Goal: Understand process/instructions: Learn about a topic

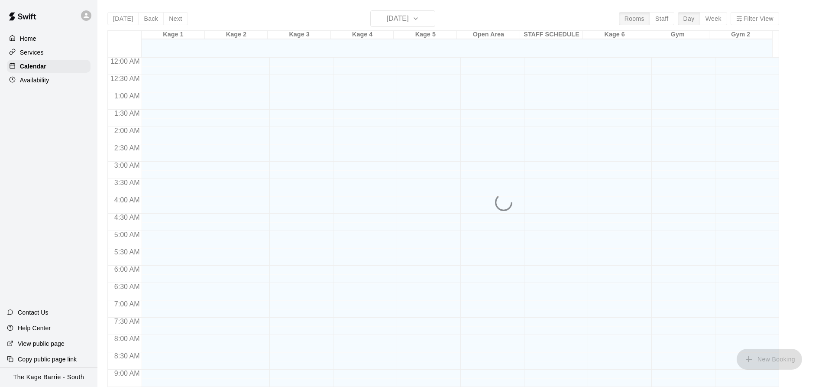
scroll to position [466, 0]
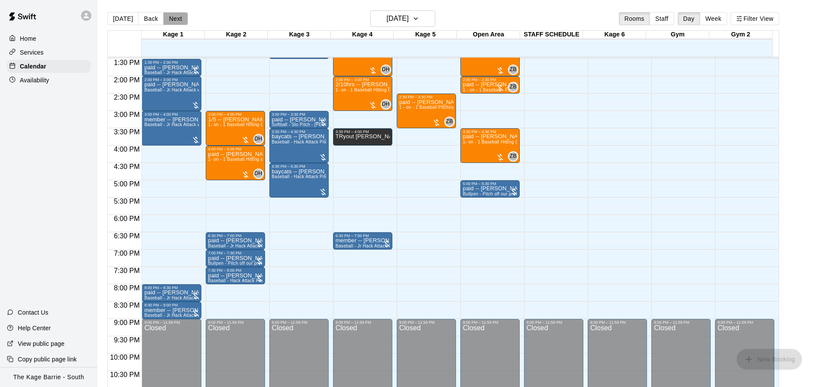
click at [177, 14] on button "Next" at bounding box center [175, 18] width 24 height 13
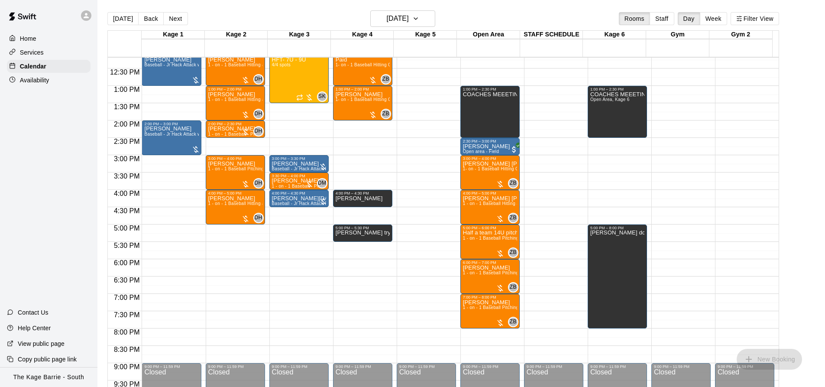
scroll to position [380, 0]
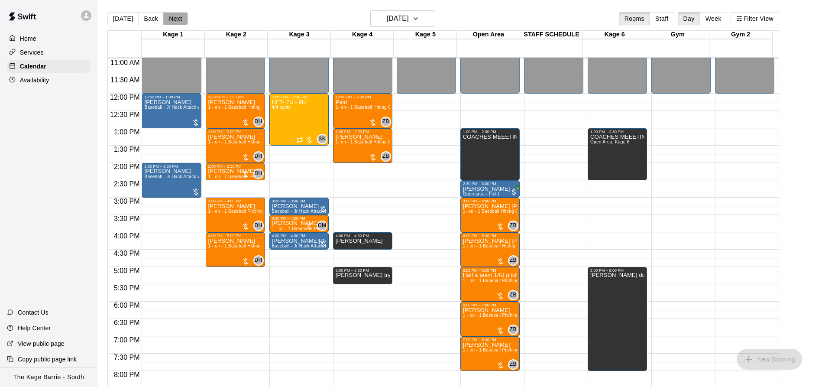
click at [179, 21] on button "Next" at bounding box center [175, 18] width 24 height 13
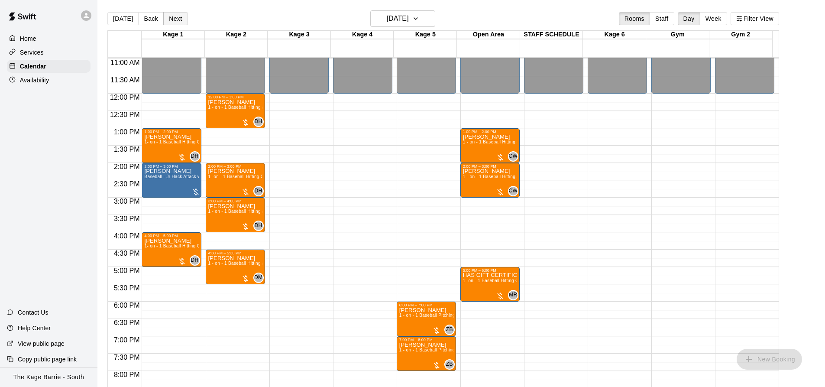
click at [180, 19] on button "Next" at bounding box center [175, 18] width 24 height 13
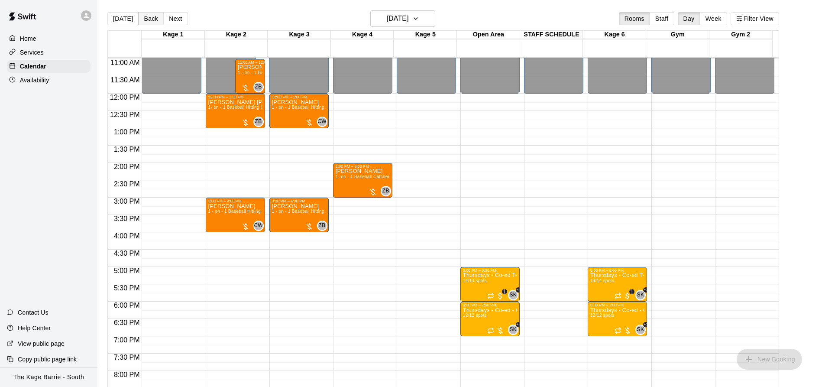
click at [147, 17] on button "Back" at bounding box center [151, 18] width 26 height 13
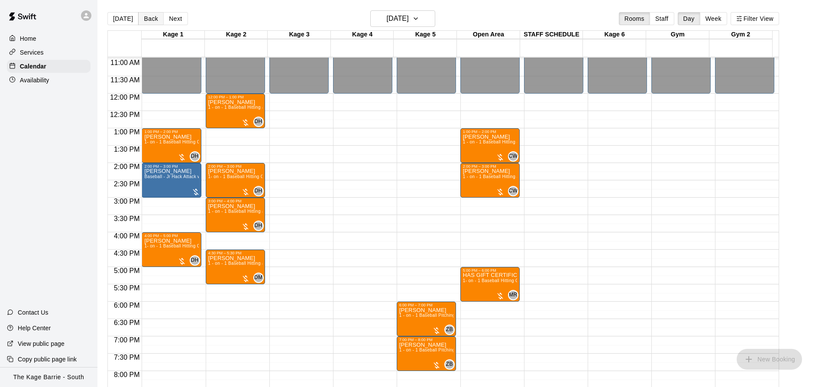
click at [147, 17] on button "Back" at bounding box center [151, 18] width 26 height 13
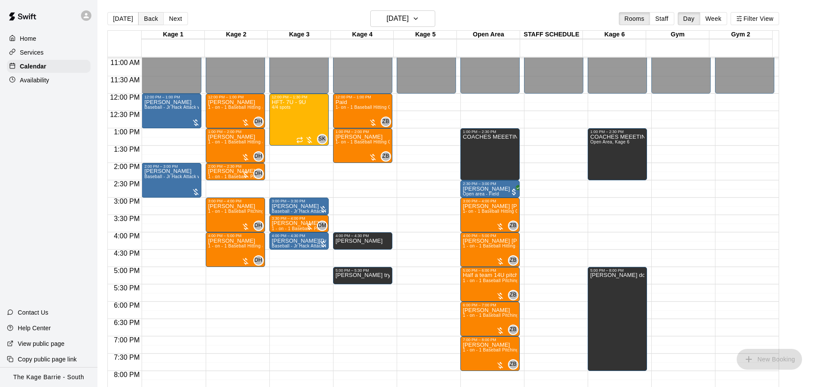
click at [144, 19] on button "Back" at bounding box center [151, 18] width 26 height 13
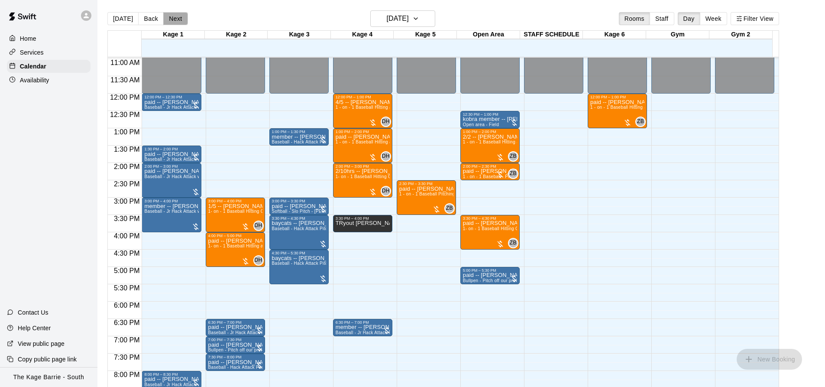
click at [172, 18] on button "Next" at bounding box center [175, 18] width 24 height 13
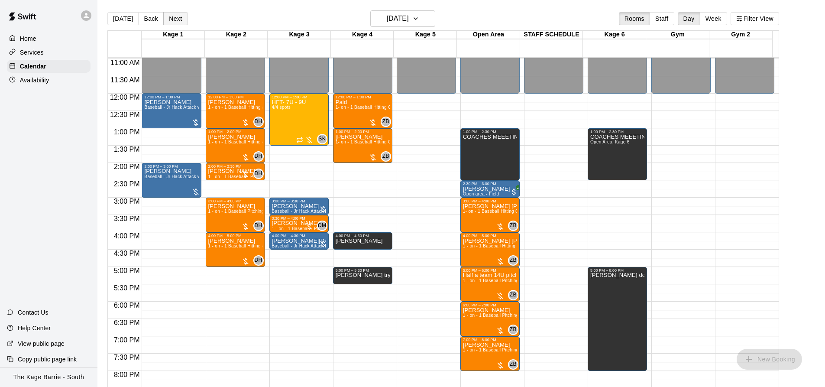
click at [175, 20] on button "Next" at bounding box center [175, 18] width 24 height 13
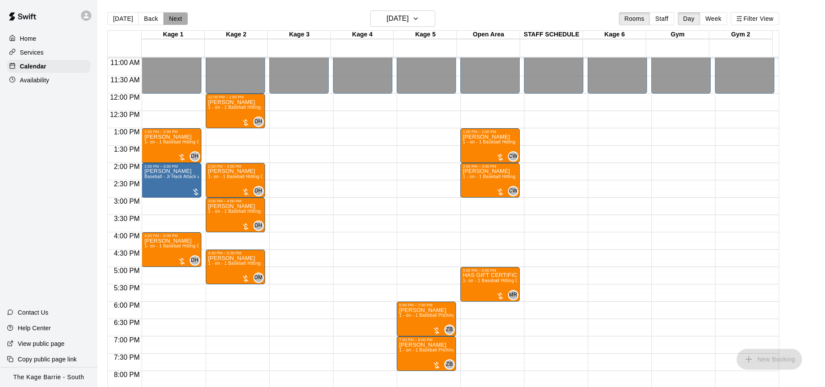
click at [175, 20] on button "Next" at bounding box center [175, 18] width 24 height 13
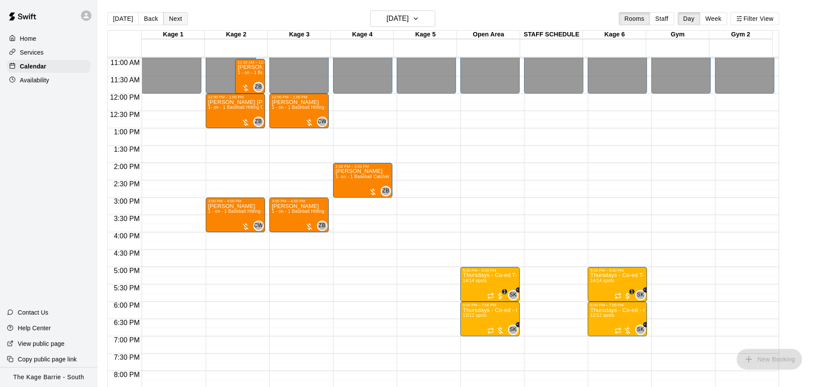
click at [172, 21] on button "Next" at bounding box center [175, 18] width 24 height 13
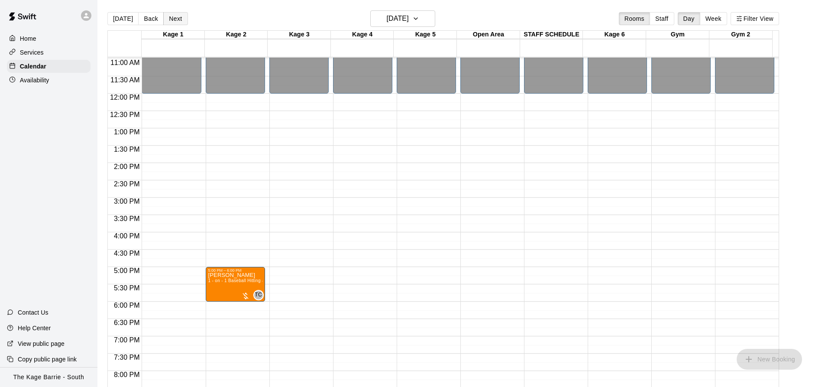
click at [172, 21] on button "Next" at bounding box center [175, 18] width 24 height 13
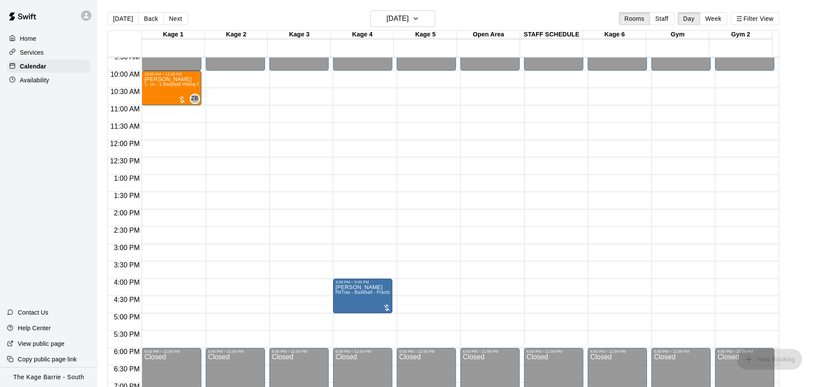
scroll to position [250, 0]
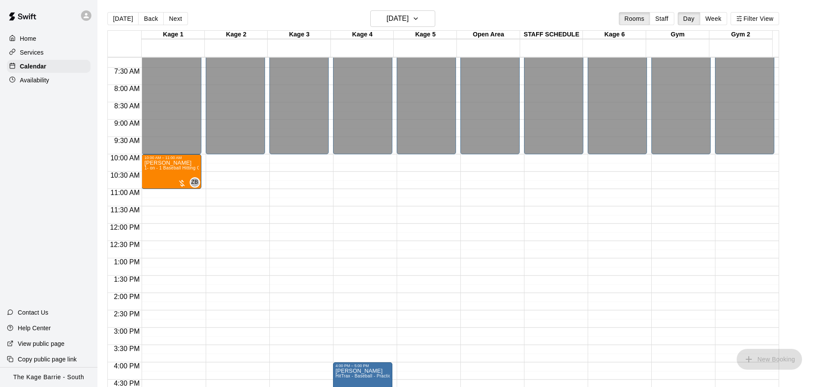
click at [177, 21] on button "Next" at bounding box center [175, 18] width 24 height 13
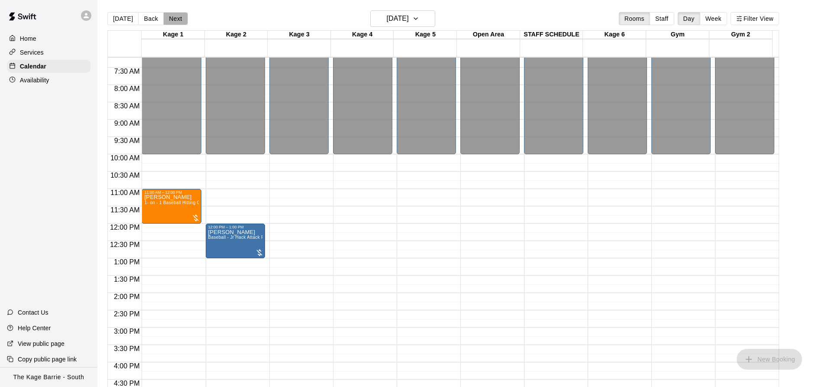
click at [173, 21] on button "Next" at bounding box center [175, 18] width 24 height 13
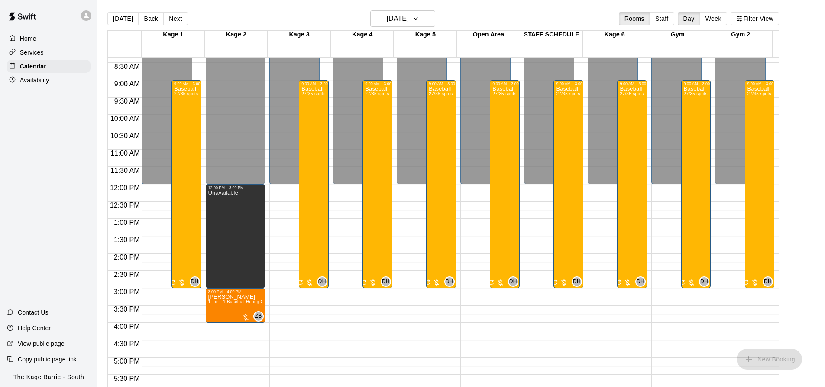
scroll to position [336, 0]
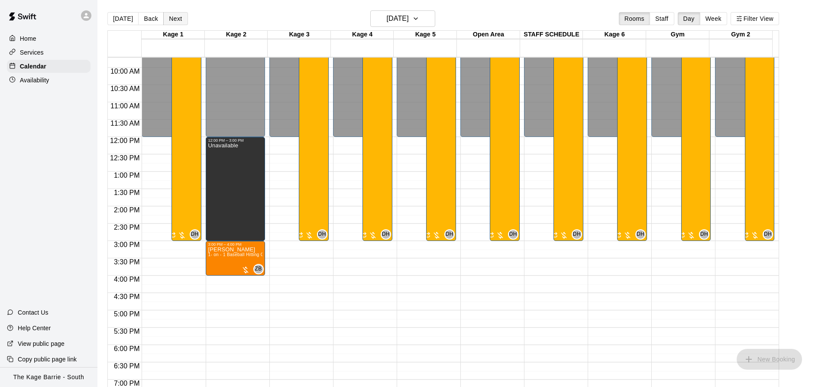
click at [172, 20] on button "Next" at bounding box center [175, 18] width 24 height 13
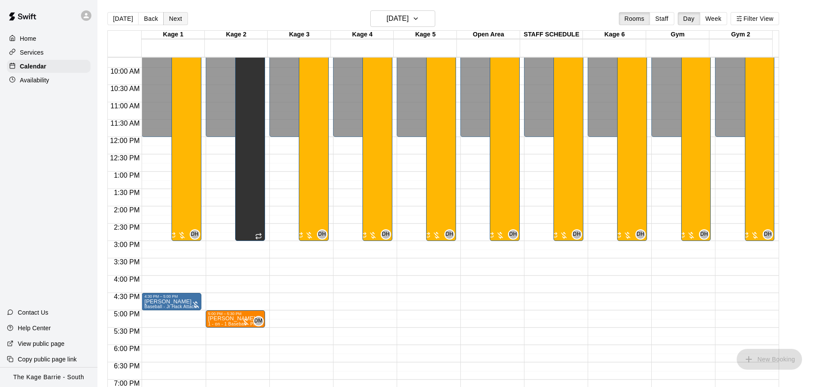
click at [172, 20] on button "Next" at bounding box center [175, 18] width 24 height 13
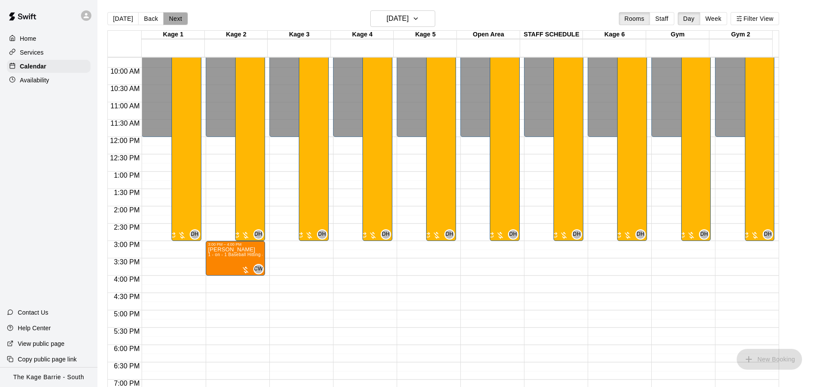
click at [172, 20] on button "Next" at bounding box center [175, 18] width 24 height 13
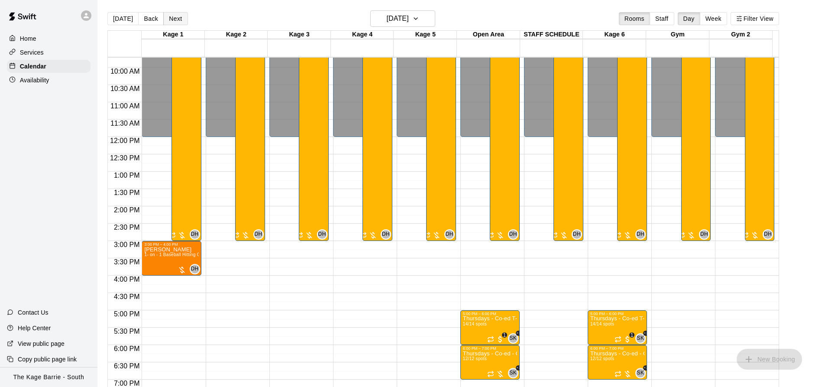
click at [172, 20] on button "Next" at bounding box center [175, 18] width 24 height 13
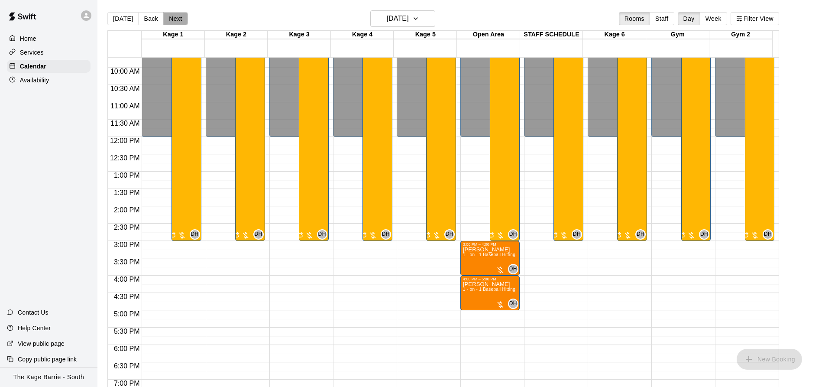
click at [172, 20] on button "Next" at bounding box center [175, 18] width 24 height 13
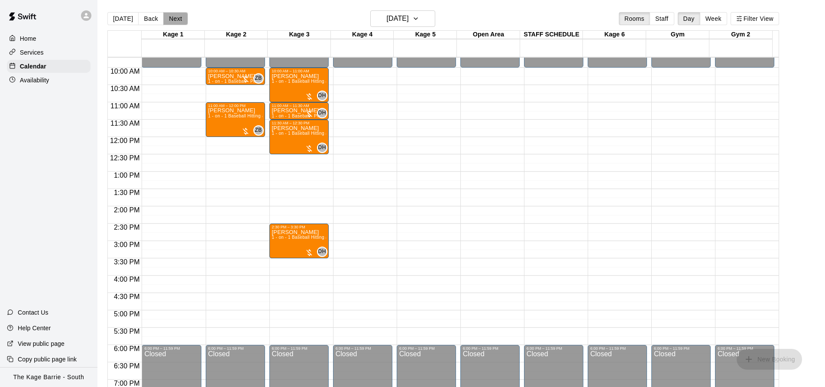
click at [173, 19] on button "Next" at bounding box center [175, 18] width 24 height 13
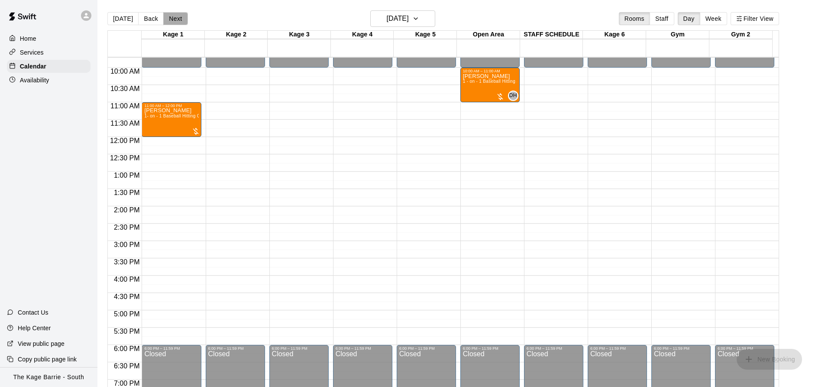
click at [173, 19] on button "Next" at bounding box center [175, 18] width 24 height 13
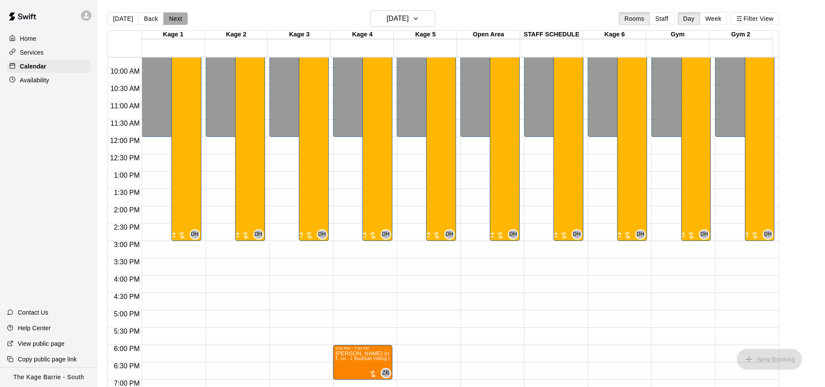
click at [173, 19] on button "Next" at bounding box center [175, 18] width 24 height 13
click at [154, 19] on button "Back" at bounding box center [151, 18] width 26 height 13
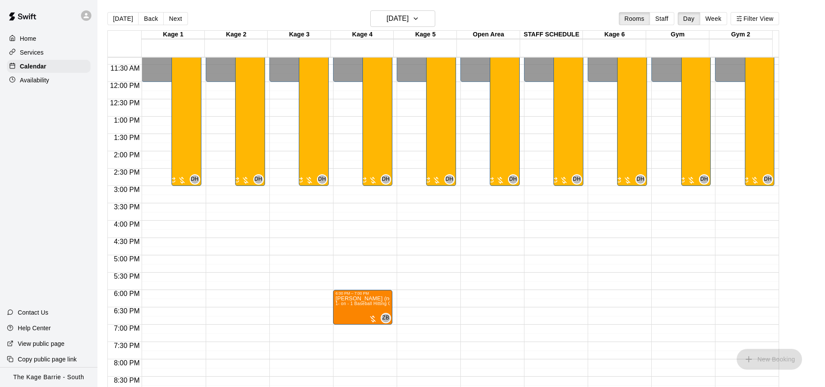
scroll to position [423, 0]
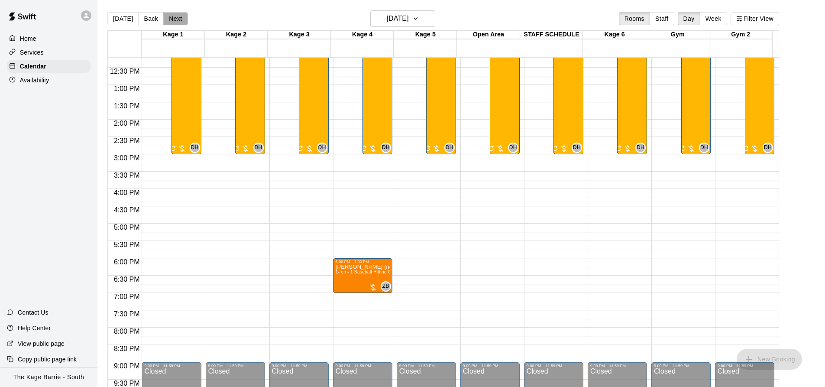
click at [178, 21] on button "Next" at bounding box center [175, 18] width 24 height 13
click at [175, 20] on button "Next" at bounding box center [175, 18] width 24 height 13
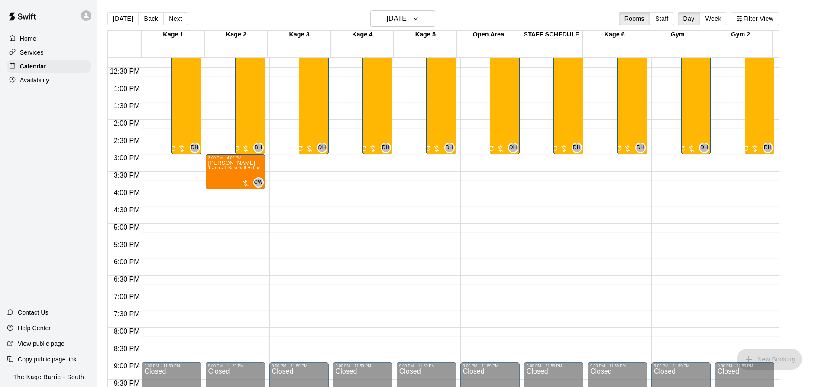
click at [175, 22] on button "Next" at bounding box center [175, 18] width 24 height 13
click at [174, 22] on button "Next" at bounding box center [175, 18] width 24 height 13
